Goal: Task Accomplishment & Management: Manage account settings

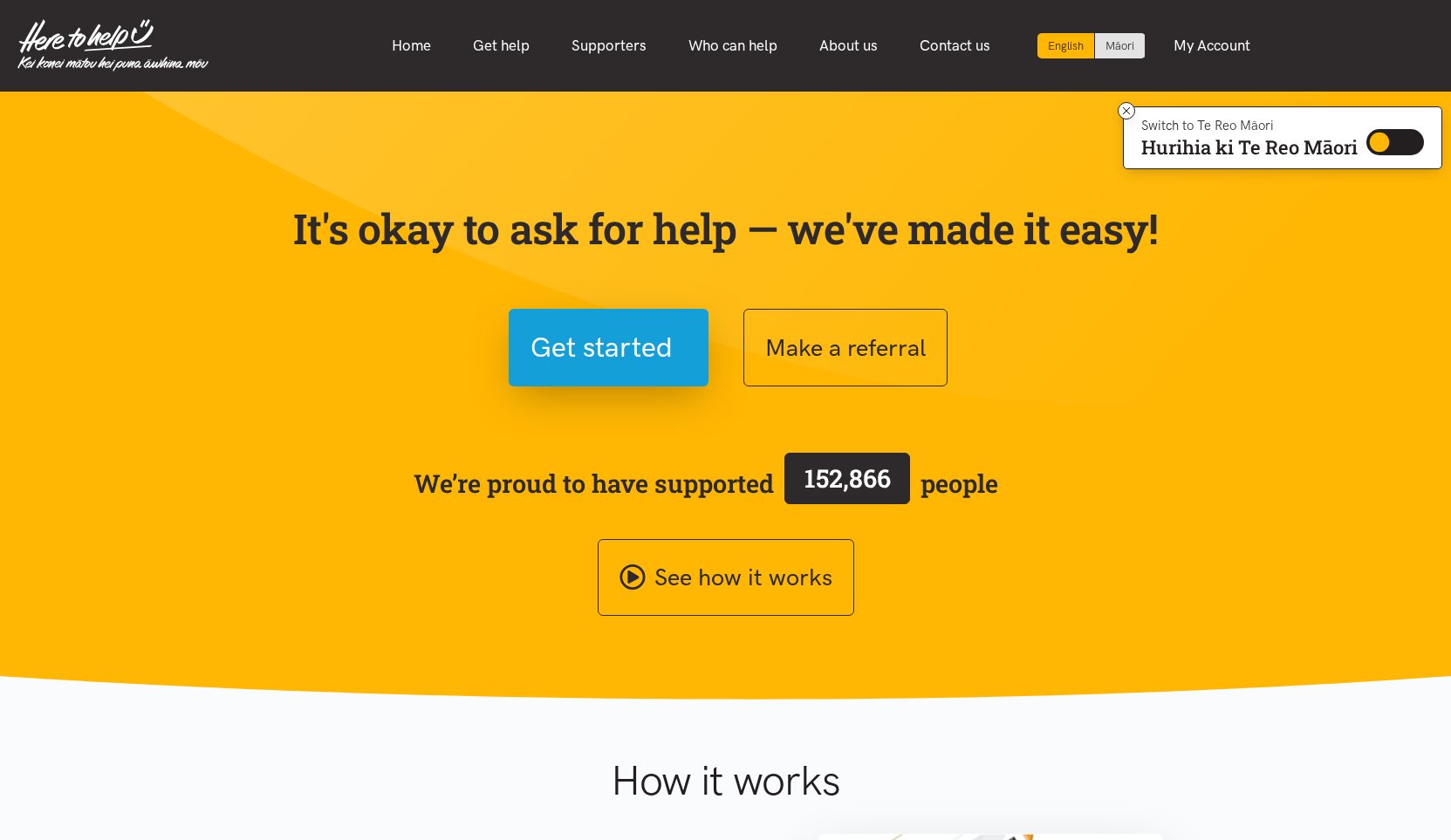
click at [589, 246] on p "It's okay to ask for help — we've made it easy!" at bounding box center [725, 229] width 872 height 51
click at [416, 41] on link "Home" at bounding box center [410, 46] width 81 height 37
click at [426, 44] on link "Home" at bounding box center [410, 46] width 81 height 37
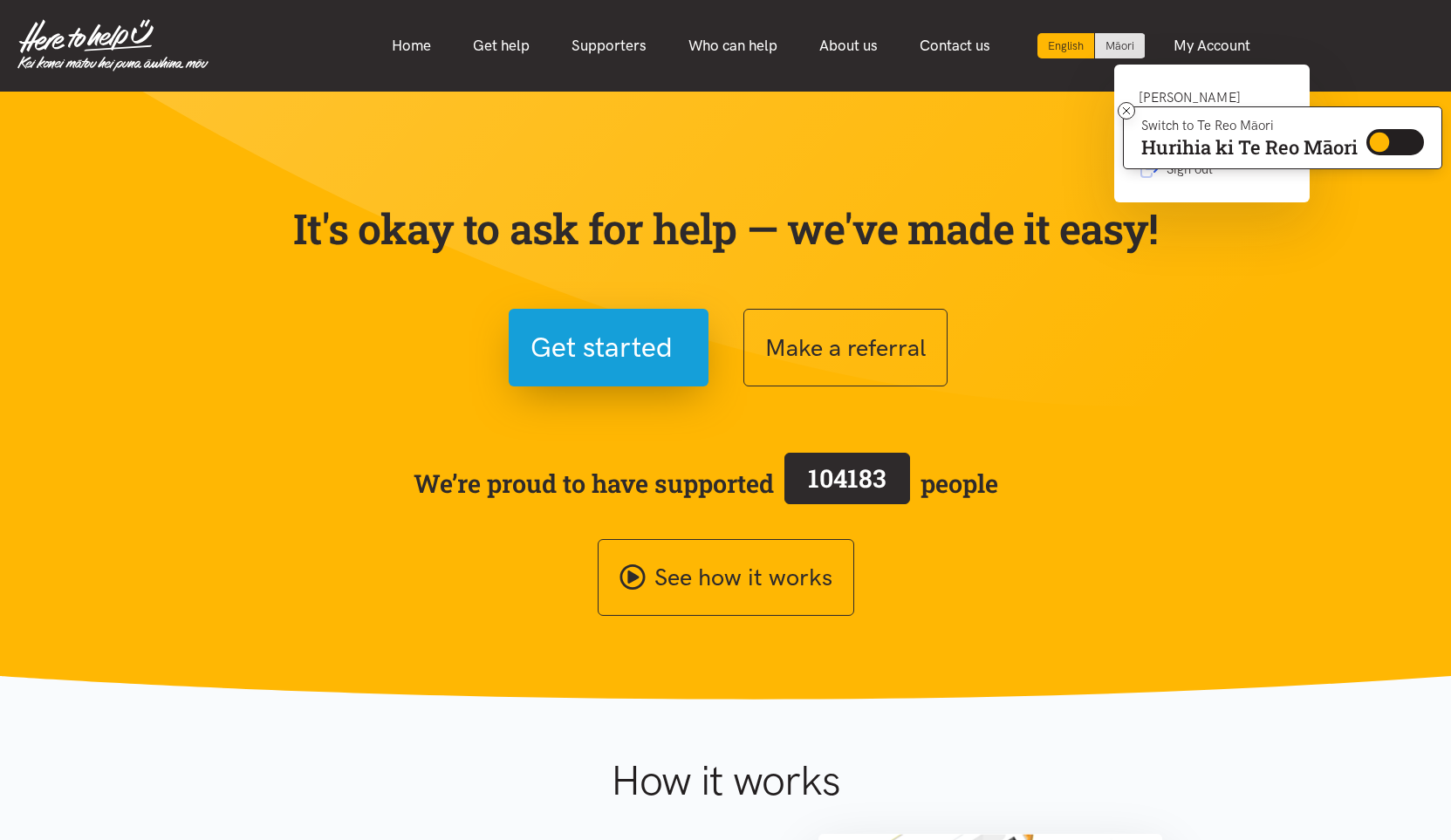
click at [1197, 91] on link "[PERSON_NAME] Budgeting Advisory Trust" at bounding box center [1211, 116] width 146 height 57
click at [1186, 93] on link "Hamilton Budgeting Advisory Trust" at bounding box center [1211, 116] width 146 height 57
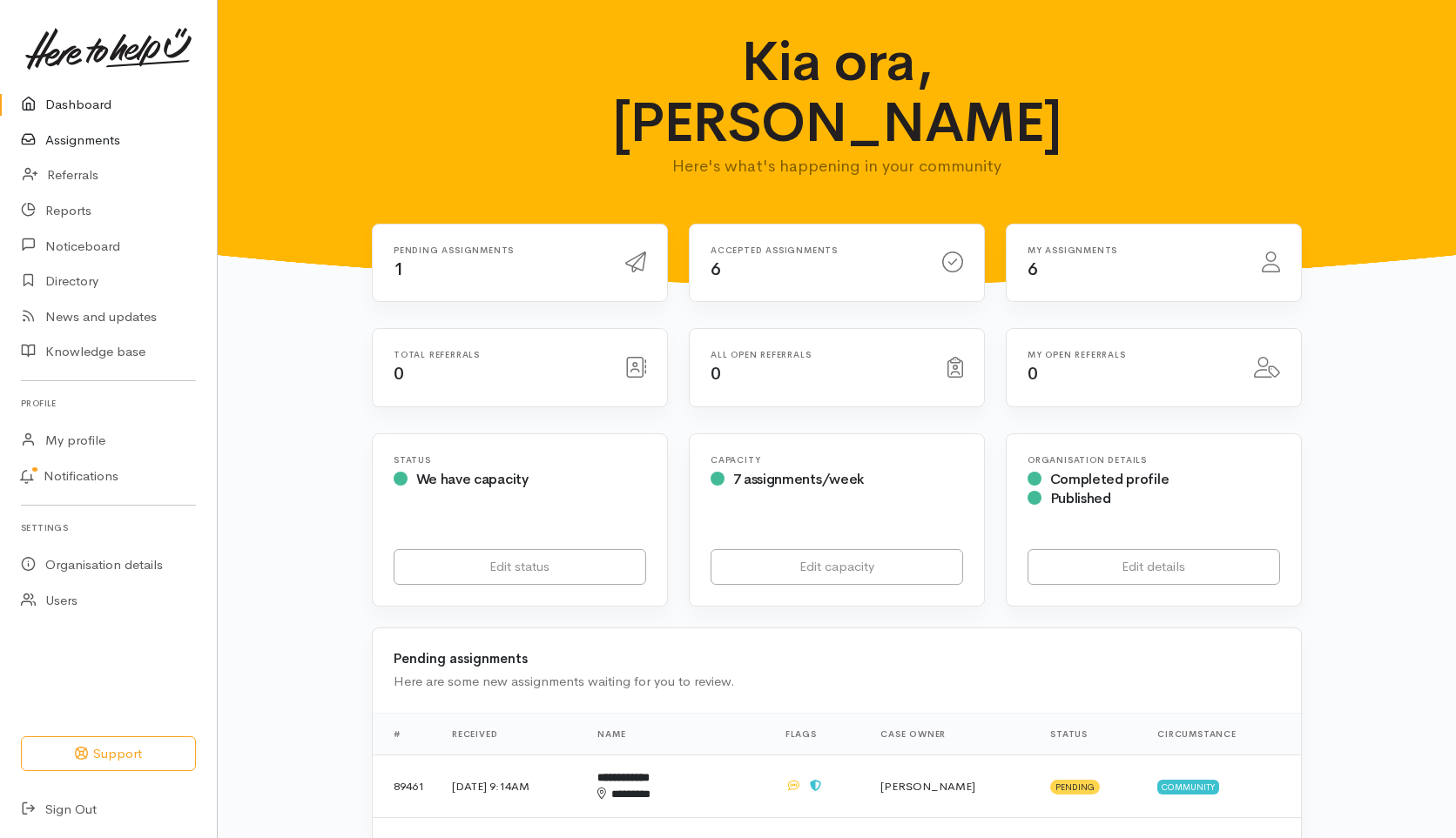
click at [95, 137] on link "Assignments" at bounding box center [108, 140] width 217 height 36
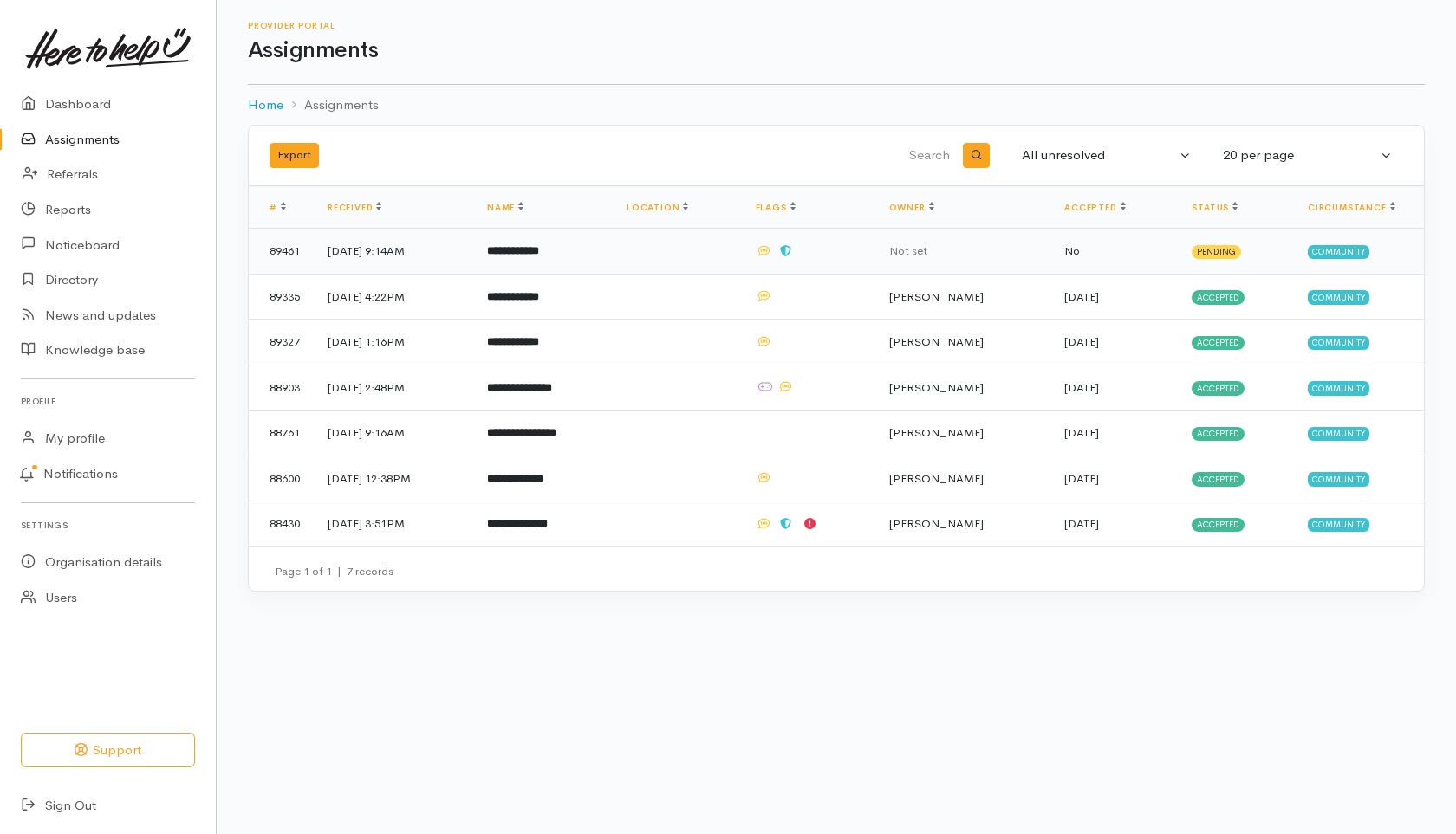
click at [539, 248] on b "**********" at bounding box center [513, 251] width 52 height 12
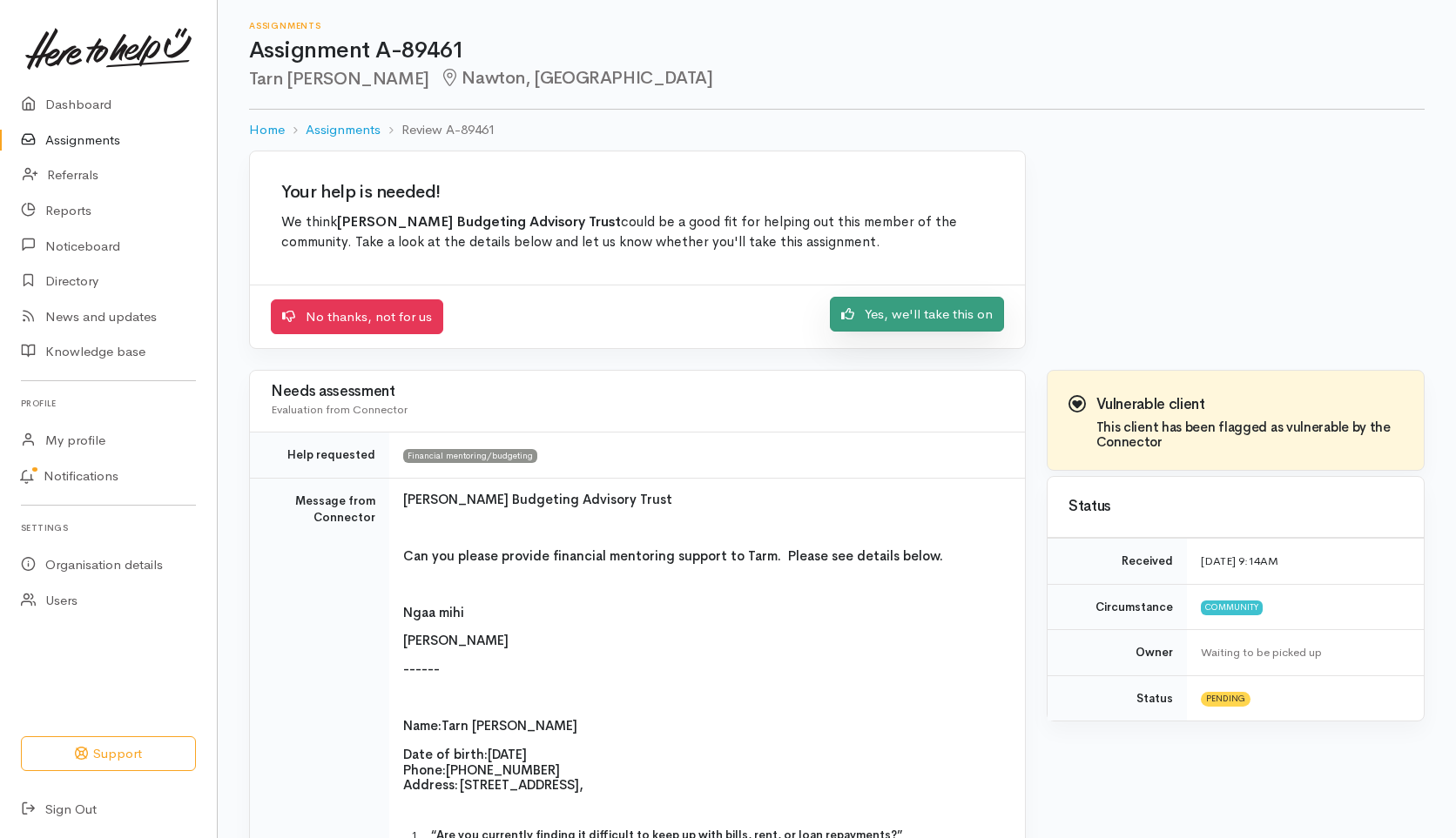
click at [924, 311] on link "Yes, we'll take this on" at bounding box center [916, 314] width 174 height 36
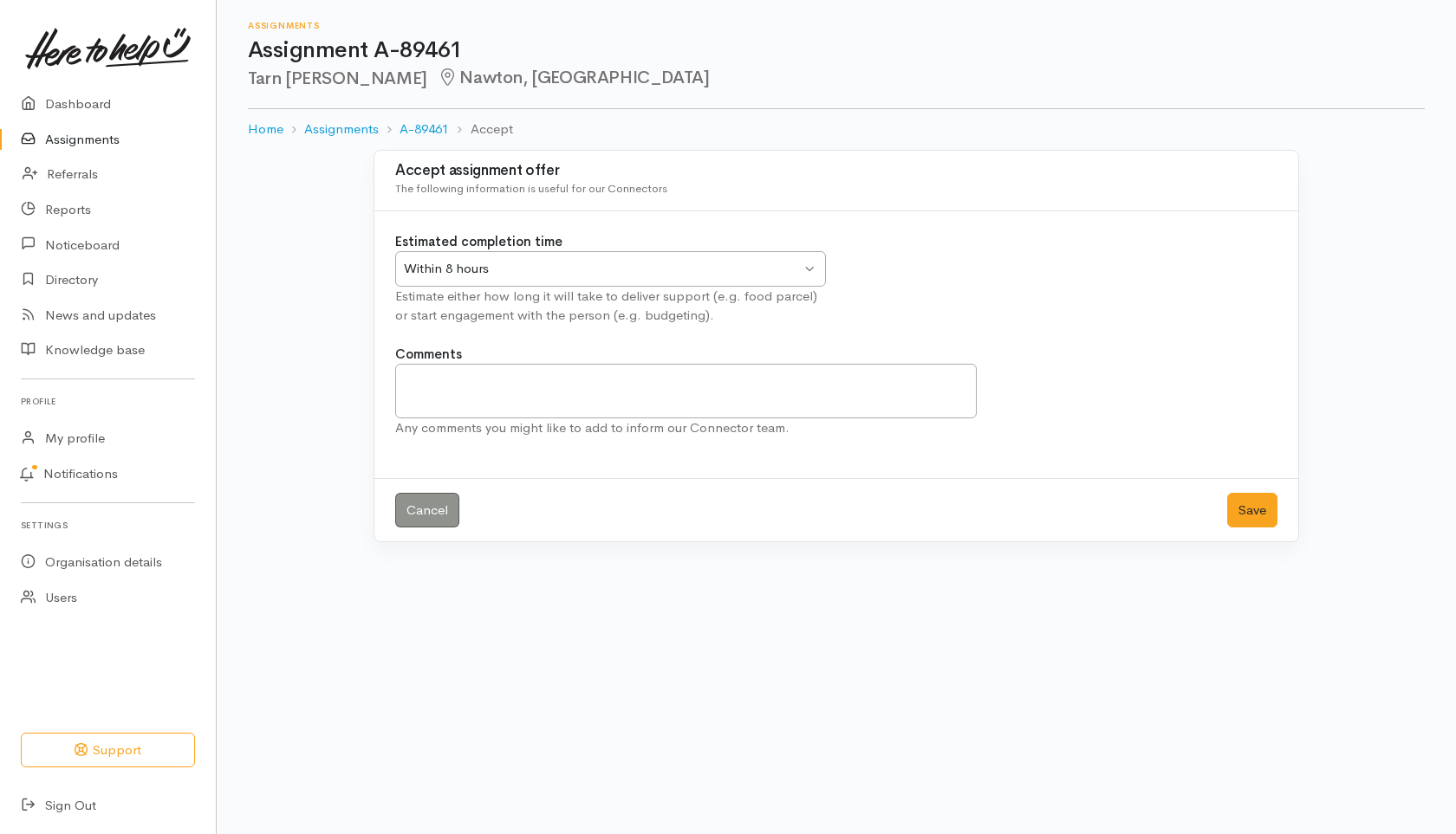
click at [528, 269] on div "Within 8 hours" at bounding box center [602, 269] width 397 height 20
click at [1261, 504] on button "Save" at bounding box center [1253, 510] width 50 height 36
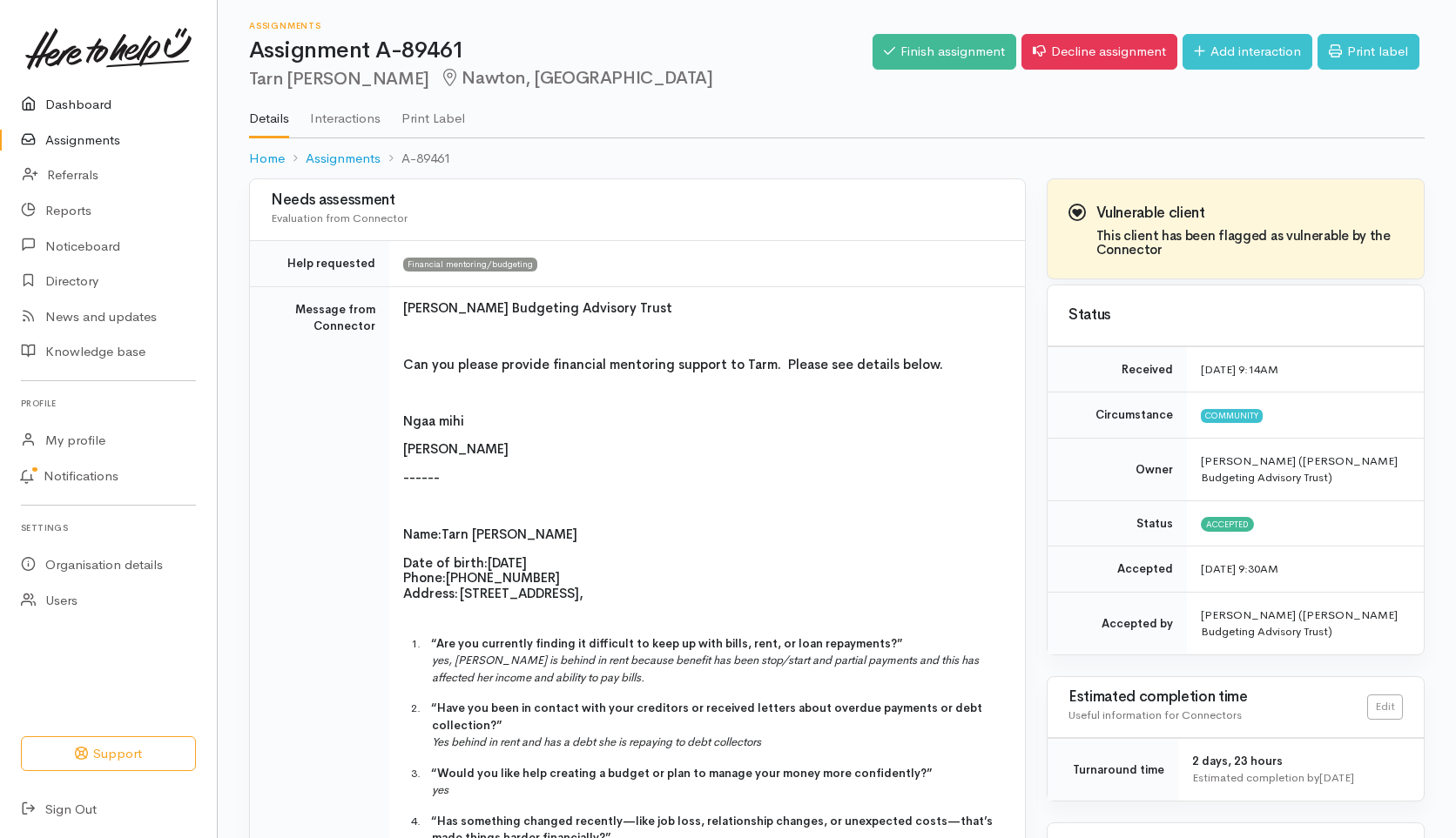
click at [82, 104] on link "Dashboard" at bounding box center [108, 105] width 217 height 36
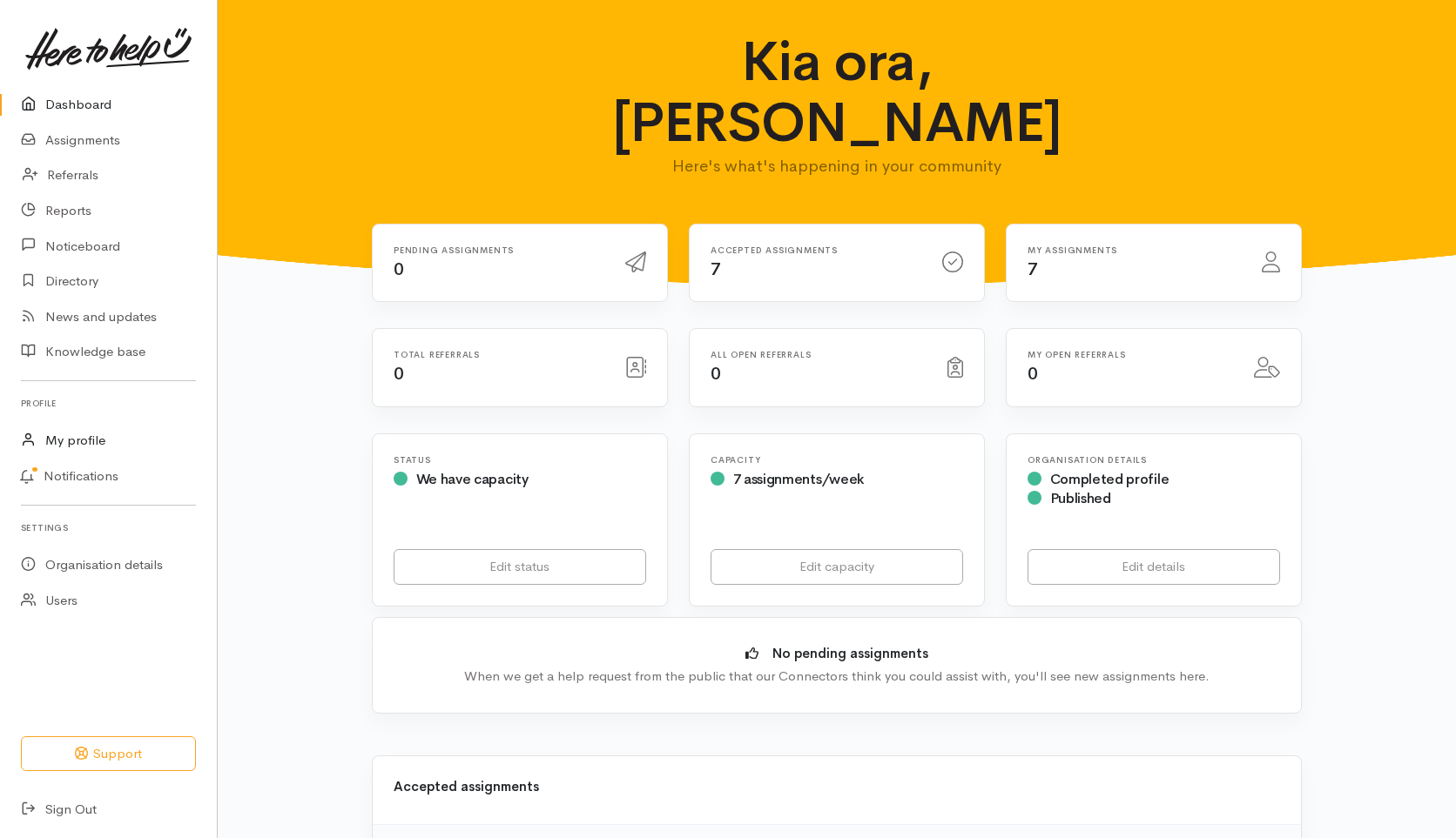
click at [69, 436] on link "My profile" at bounding box center [108, 440] width 217 height 36
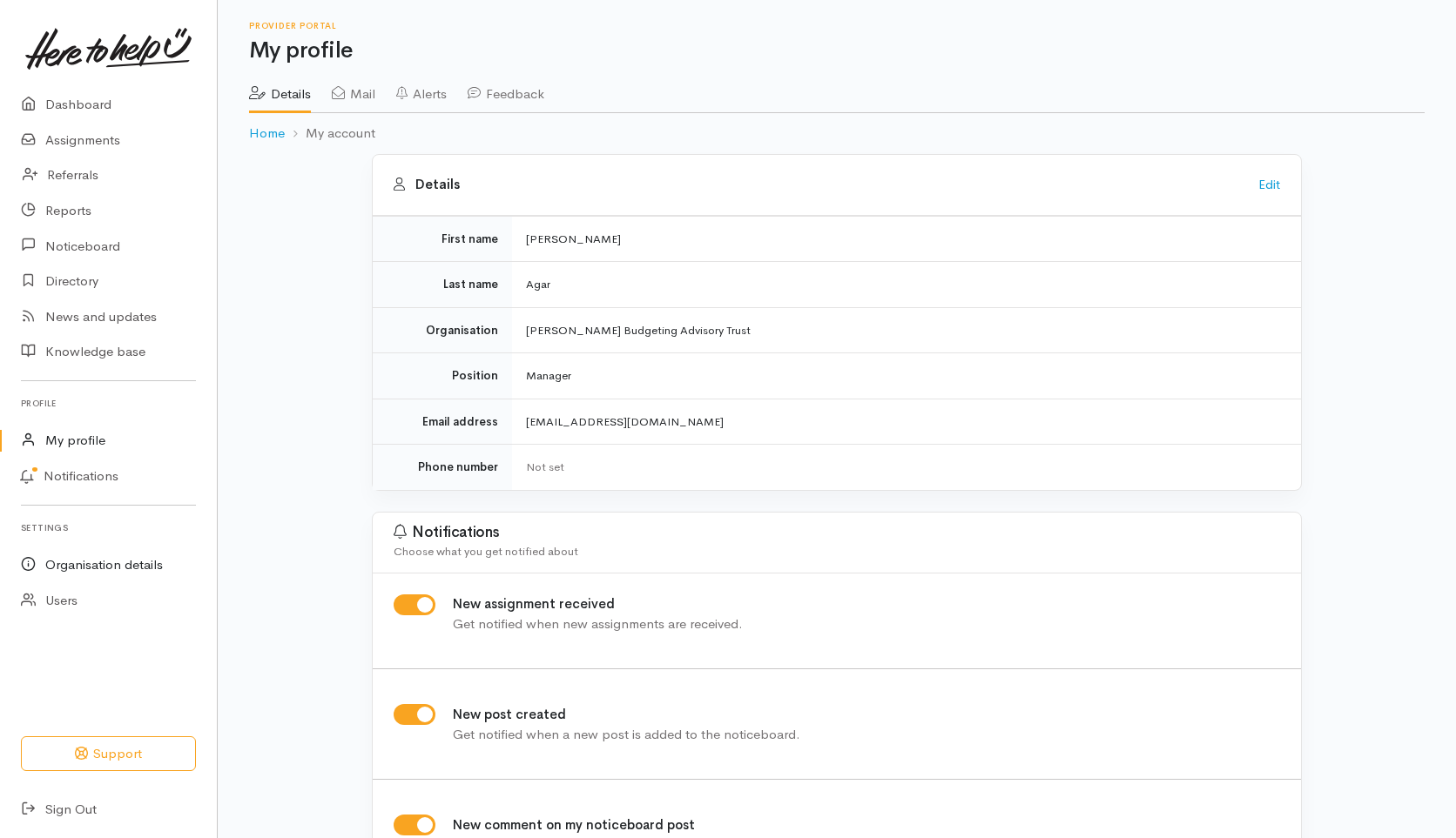
click at [73, 569] on link "Organisation details" at bounding box center [108, 565] width 217 height 36
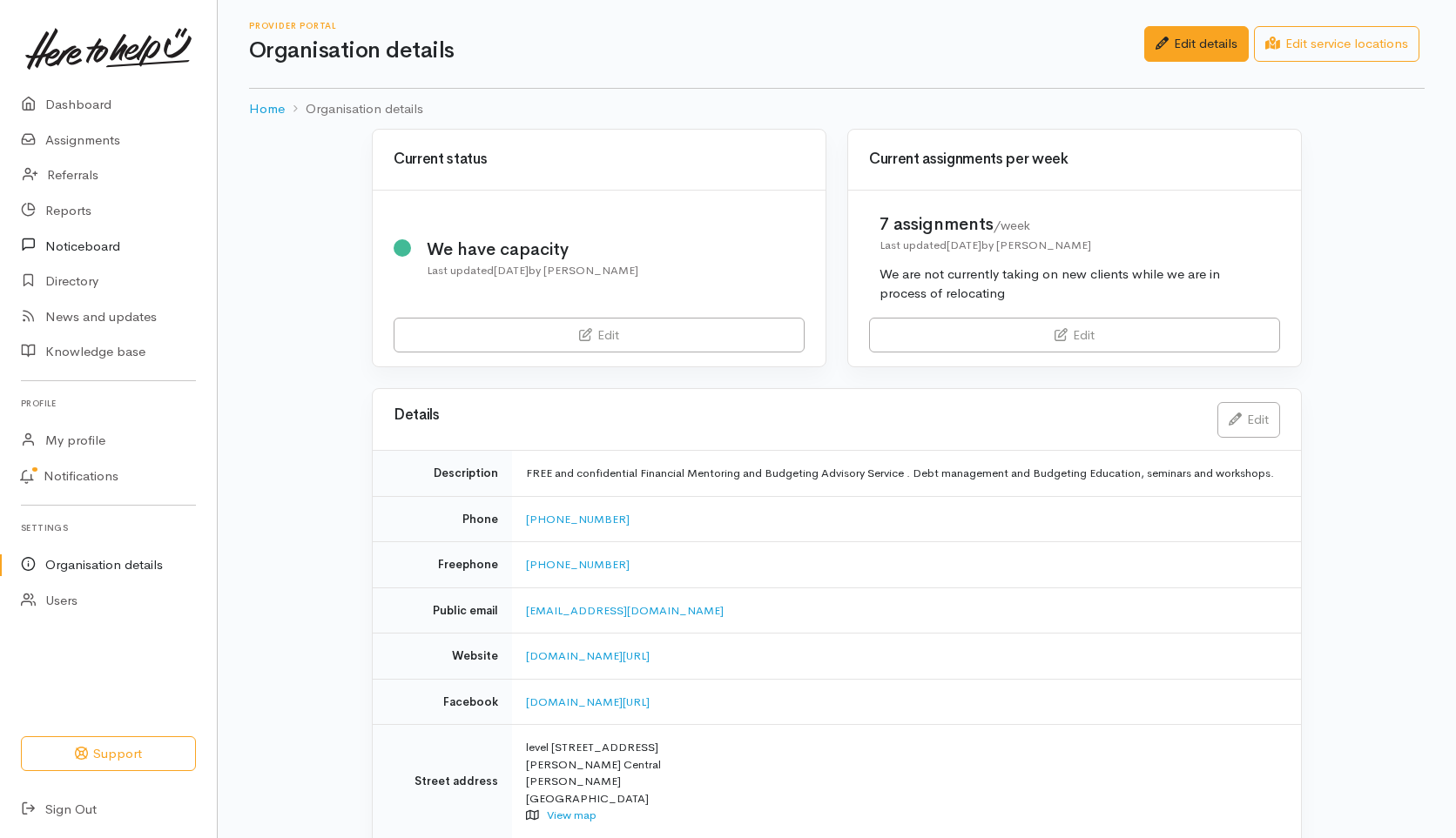
click at [77, 244] on link "Noticeboard" at bounding box center [108, 246] width 217 height 36
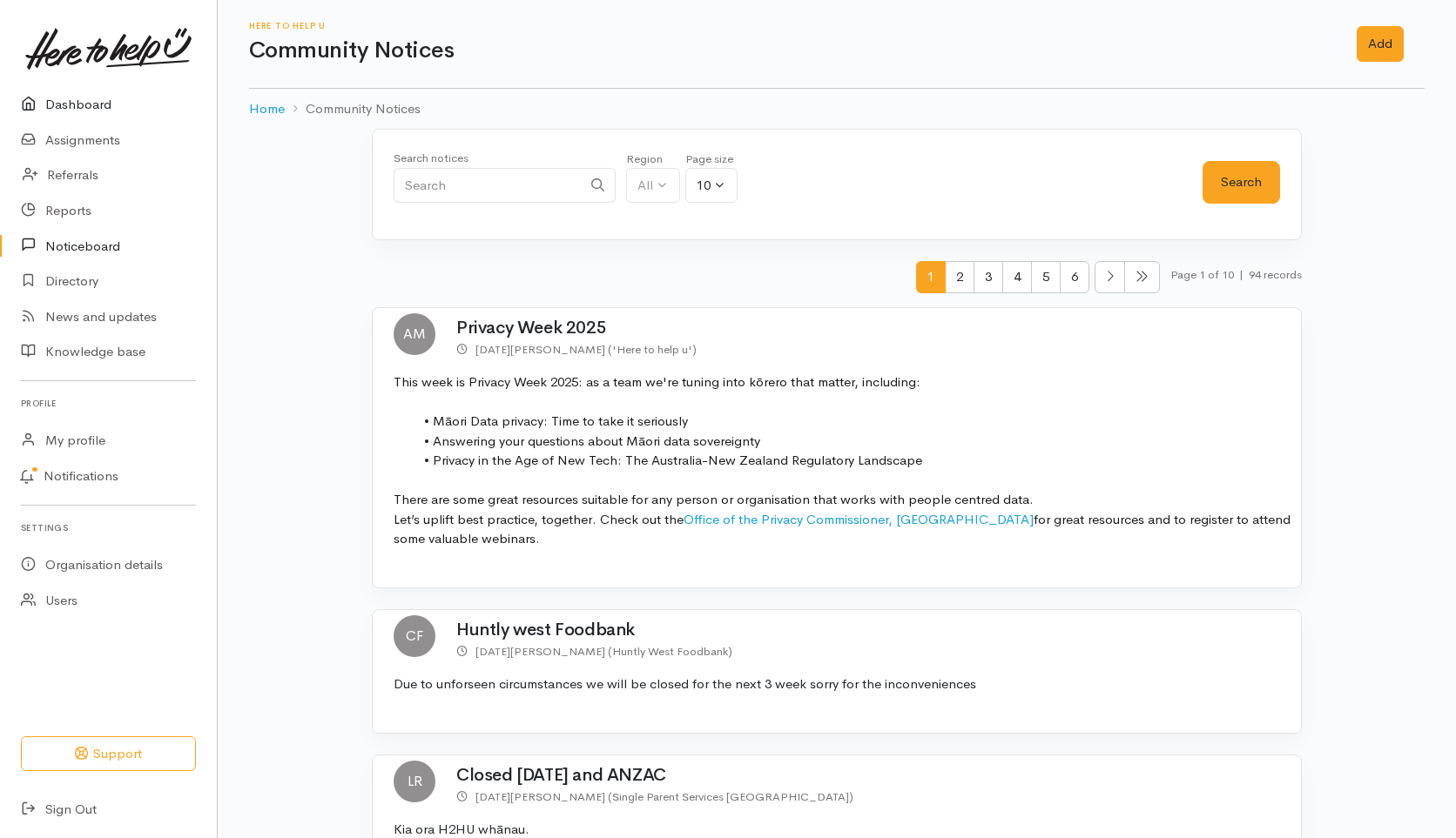
click at [70, 100] on link "Dashboard" at bounding box center [108, 105] width 217 height 36
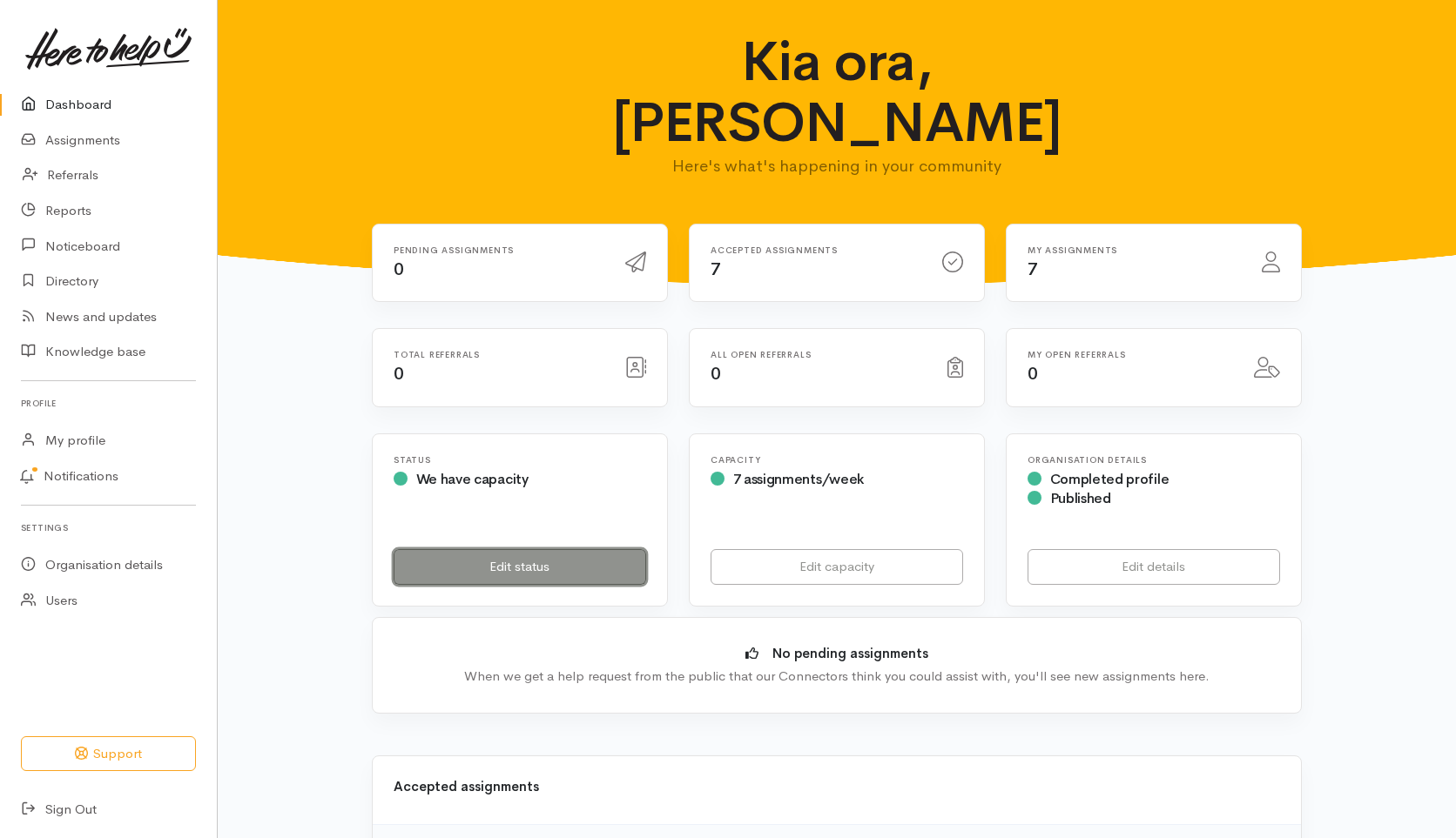
click at [533, 549] on link "Edit status" at bounding box center [520, 567] width 253 height 36
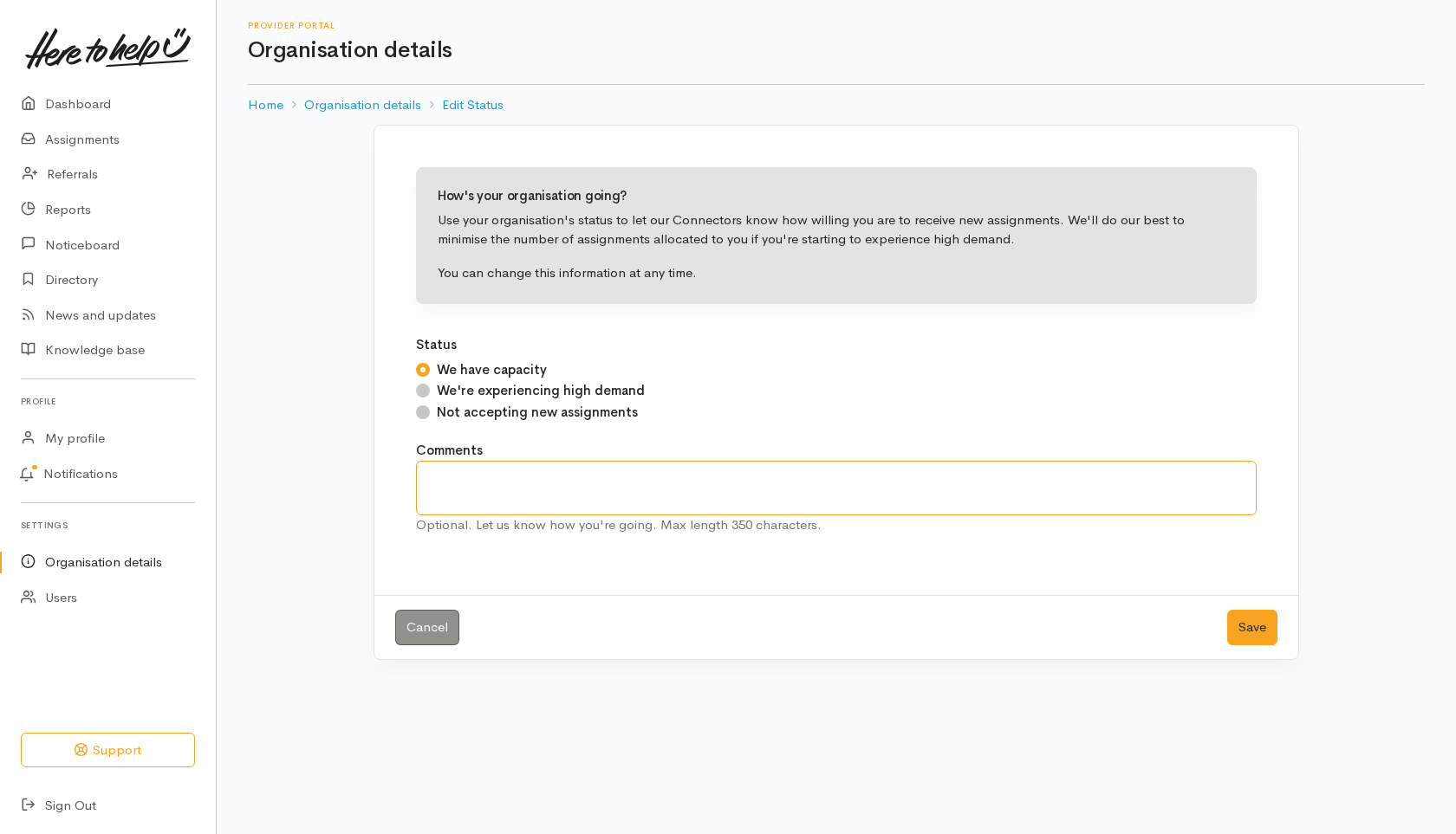
click at [502, 476] on textarea at bounding box center [836, 488] width 840 height 54
type textarea "wait time for appointments is approximately 5-7 working days"
click at [1257, 624] on button "Save" at bounding box center [1253, 627] width 50 height 36
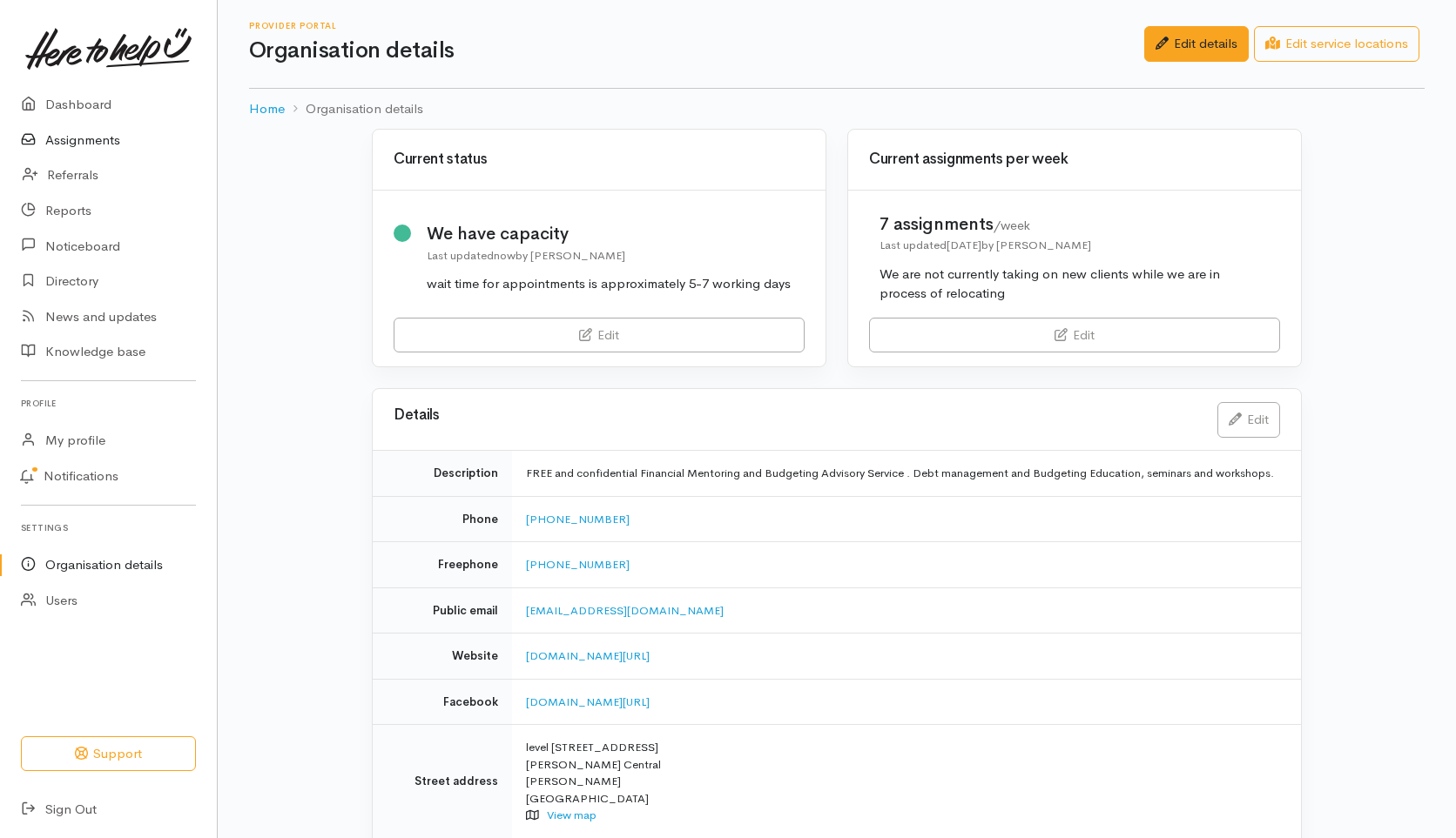
click at [88, 136] on link "Assignments" at bounding box center [108, 140] width 217 height 36
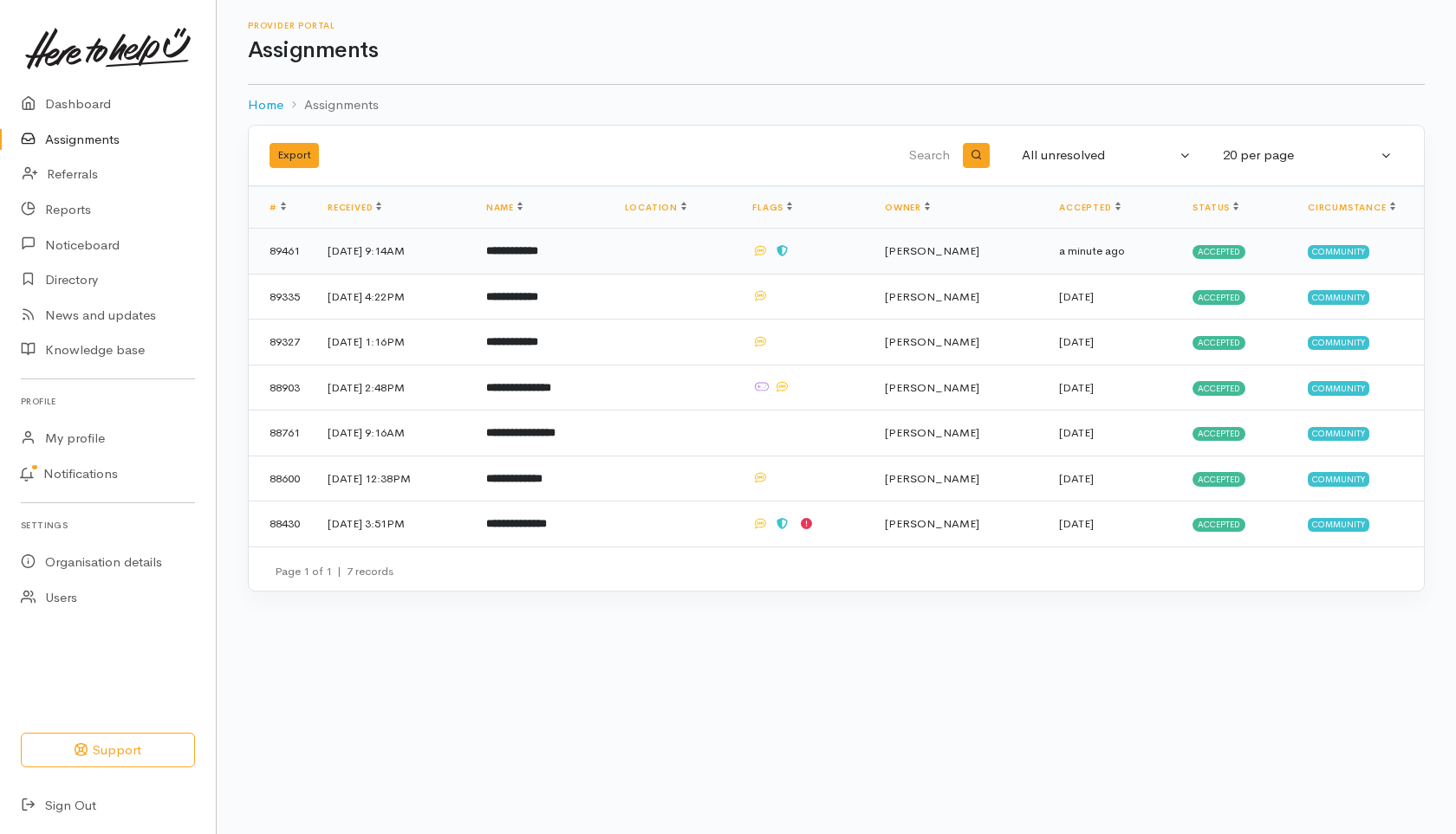
click at [538, 251] on b "**********" at bounding box center [512, 251] width 52 height 12
